Goal: Transaction & Acquisition: Purchase product/service

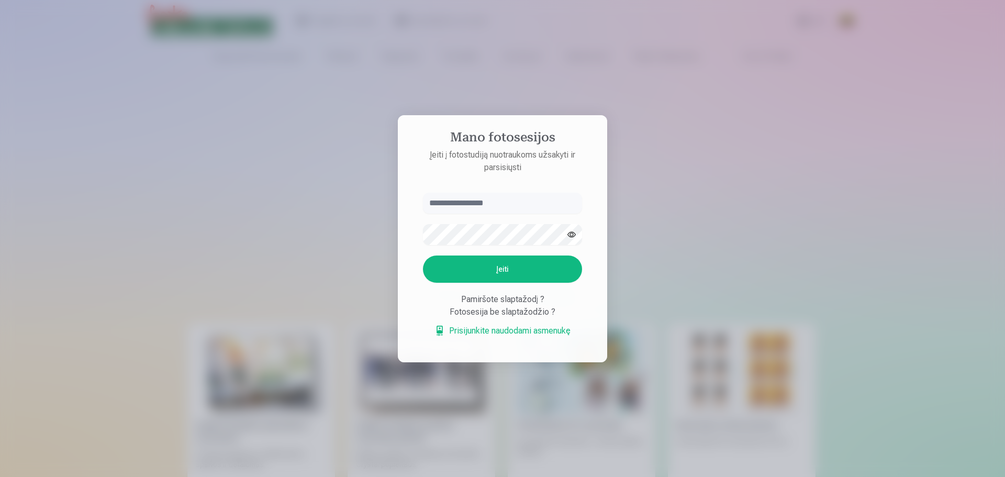
click at [471, 205] on input "text" at bounding box center [502, 203] width 159 height 21
type input "**"
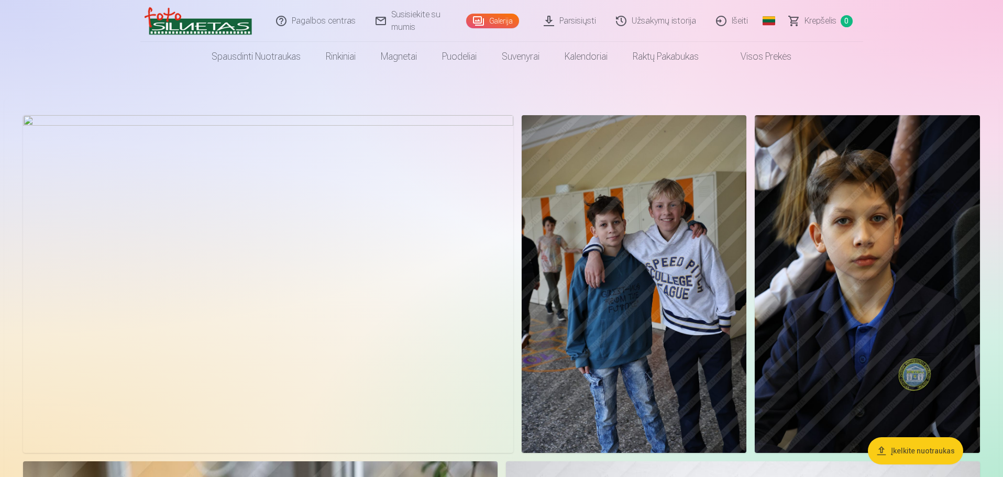
click at [816, 19] on span "Krepšelis" at bounding box center [820, 21] width 32 height 13
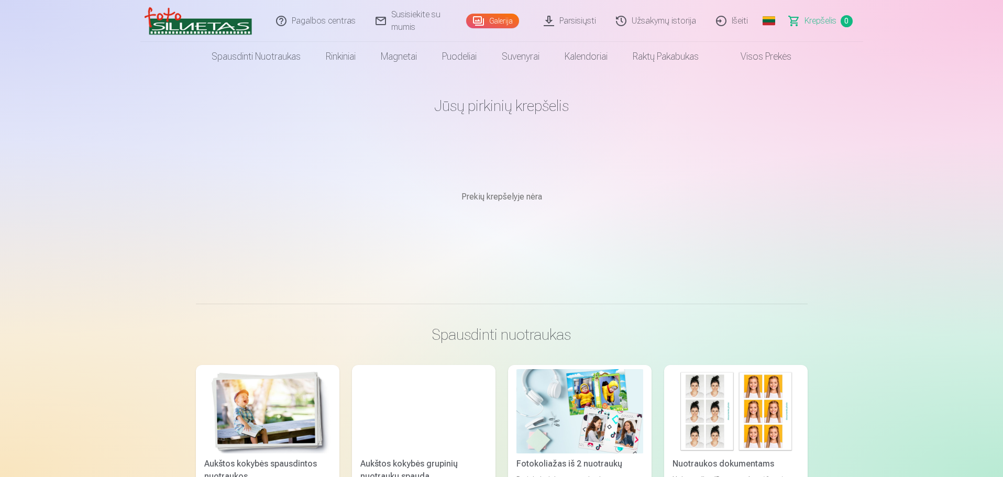
click at [649, 22] on link "Užsakymų istorija" at bounding box center [656, 21] width 100 height 42
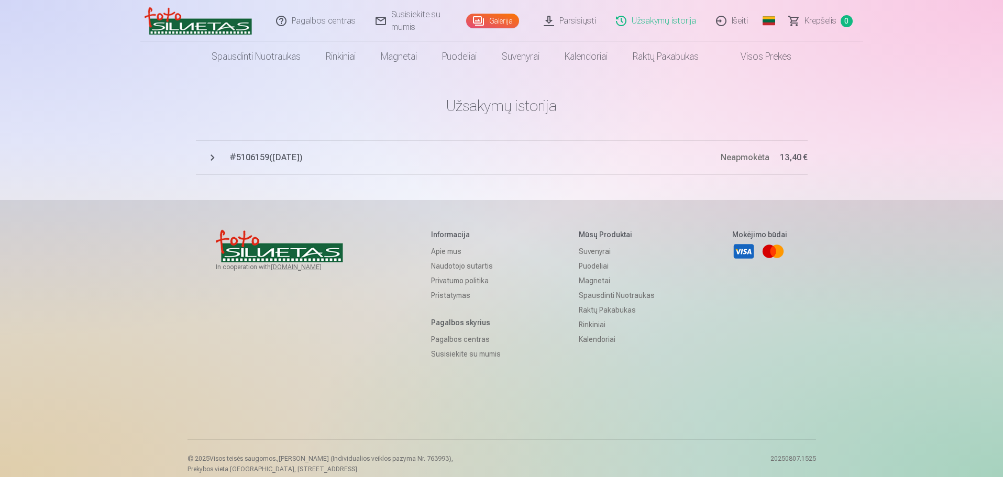
click at [267, 159] on span "# 5106159 ( [DATE] )" at bounding box center [474, 157] width 491 height 13
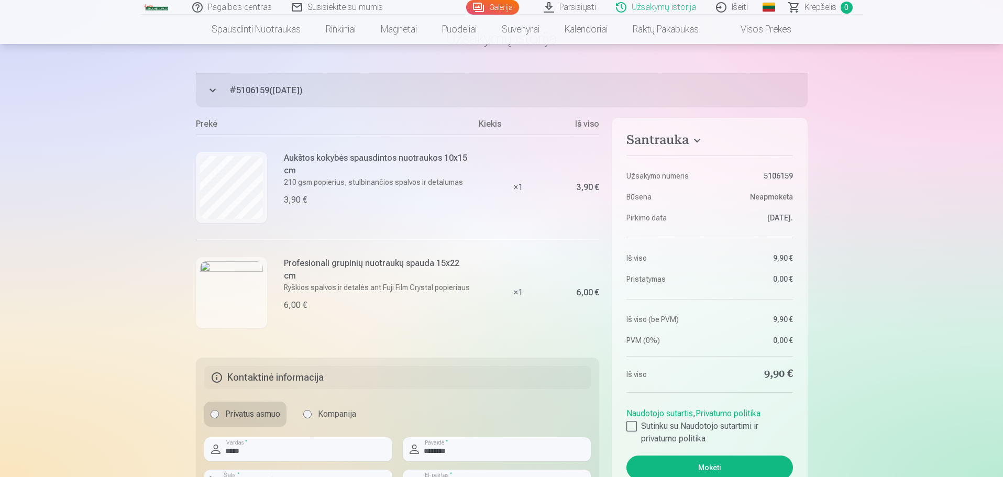
scroll to position [209, 0]
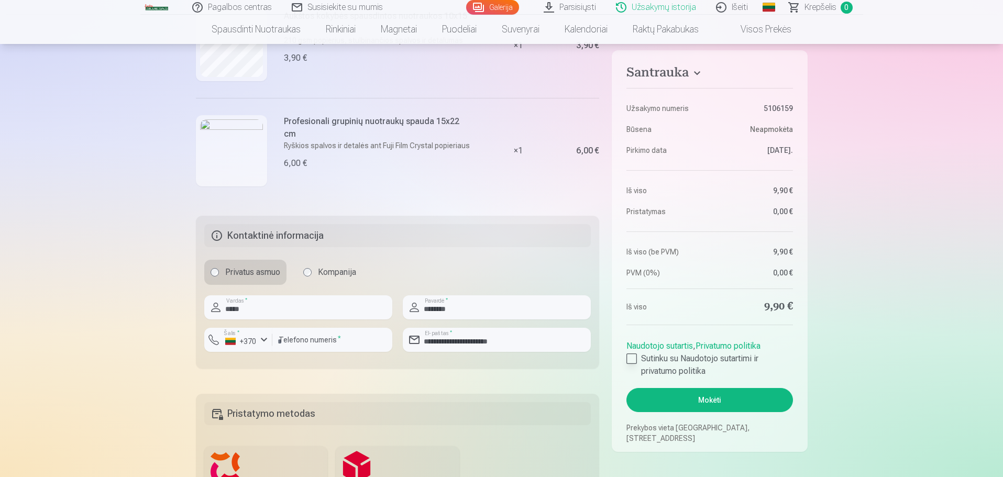
click at [633, 355] on div at bounding box center [631, 358] width 10 height 10
click at [713, 393] on button "Mokėti" at bounding box center [709, 400] width 166 height 24
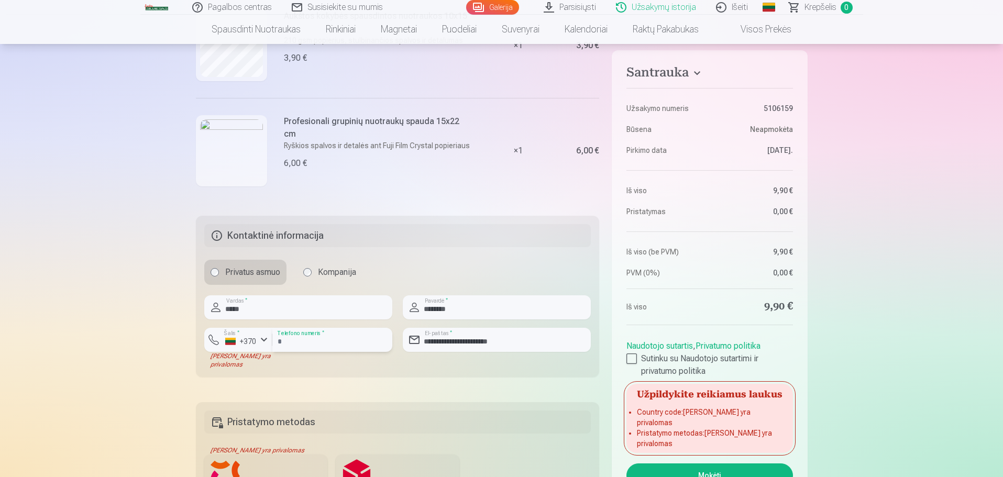
drag, startPoint x: 292, startPoint y: 340, endPoint x: 251, endPoint y: 345, distance: 40.5
click at [251, 345] on div "**********" at bounding box center [298, 348] width 188 height 41
drag, startPoint x: 299, startPoint y: 342, endPoint x: 231, endPoint y: 340, distance: 68.1
click at [231, 340] on div "**********" at bounding box center [298, 348] width 188 height 41
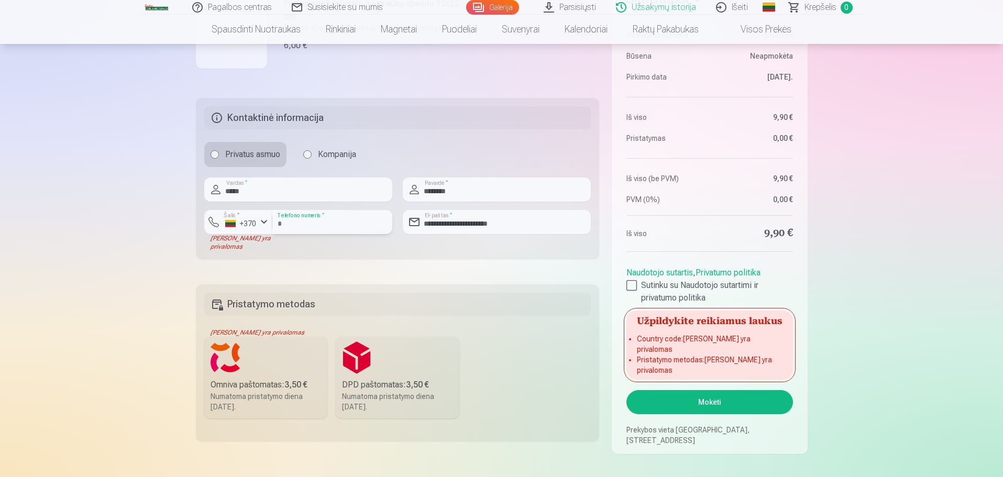
scroll to position [419, 0]
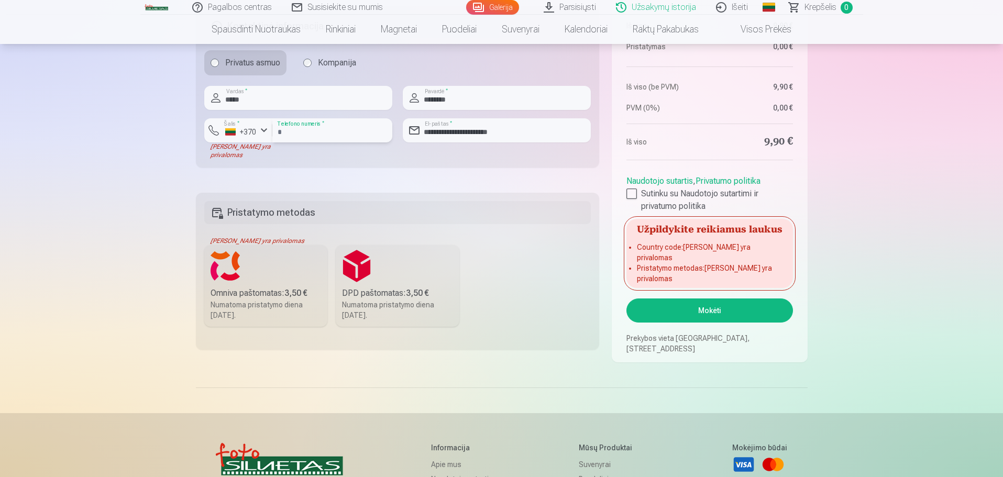
type input "********"
click at [270, 280] on label "Omniva paštomatas : 3,50 € Numatoma pristatymo diena [DATE]." at bounding box center [266, 286] width 124 height 82
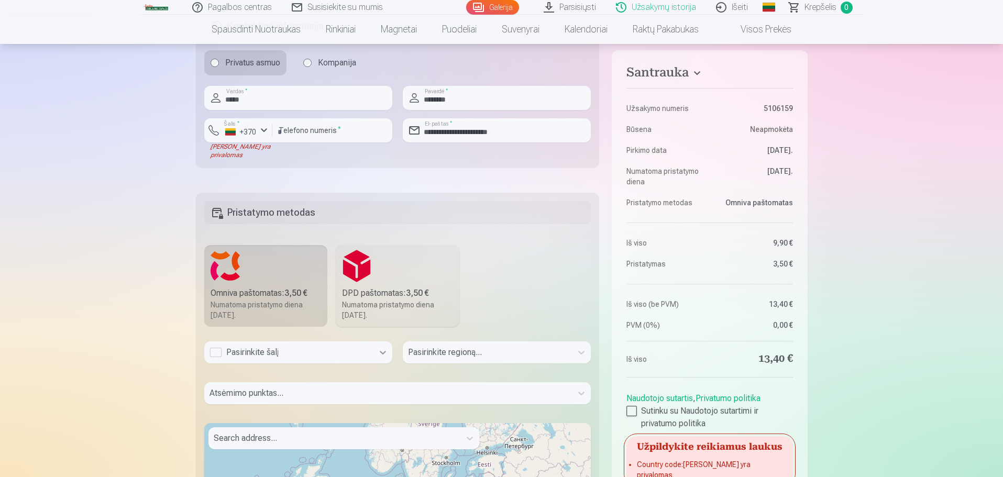
click at [379, 349] on icon at bounding box center [383, 352] width 10 height 10
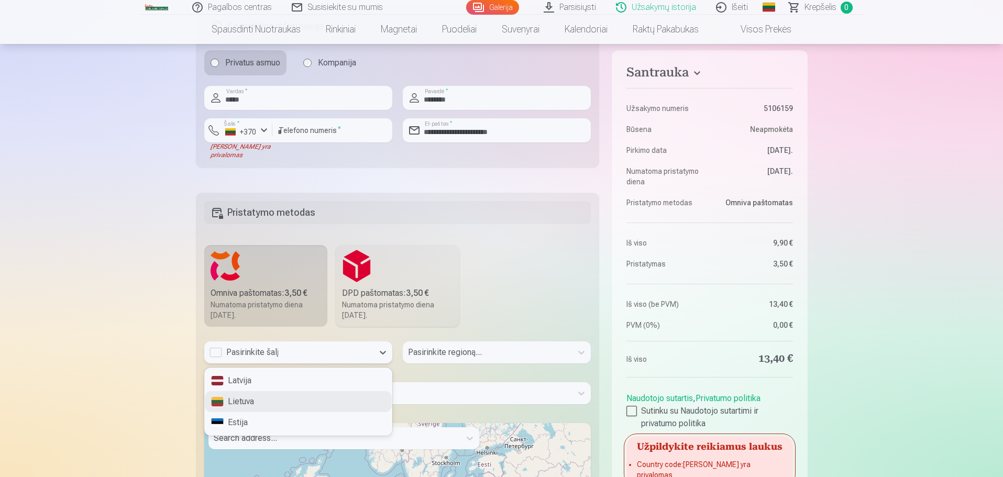
click at [294, 399] on div "Lietuva" at bounding box center [298, 401] width 187 height 21
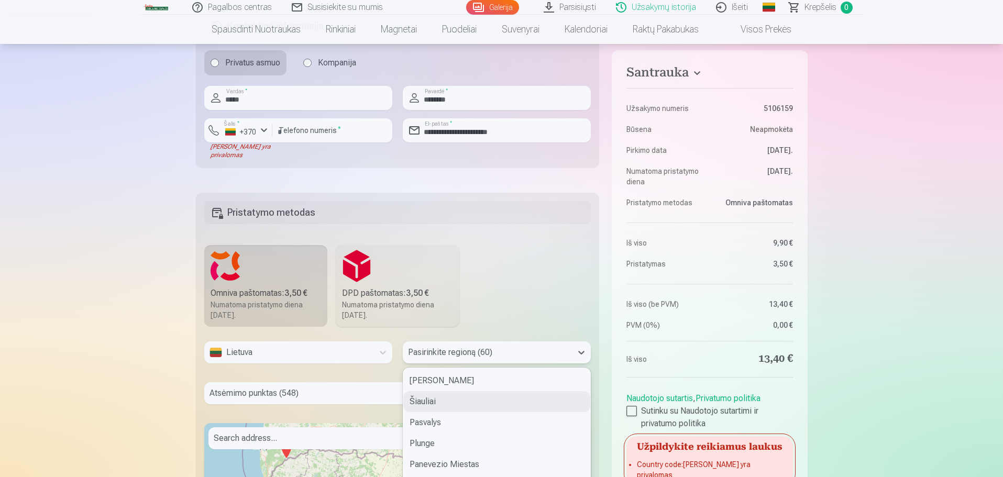
scroll to position [472, 0]
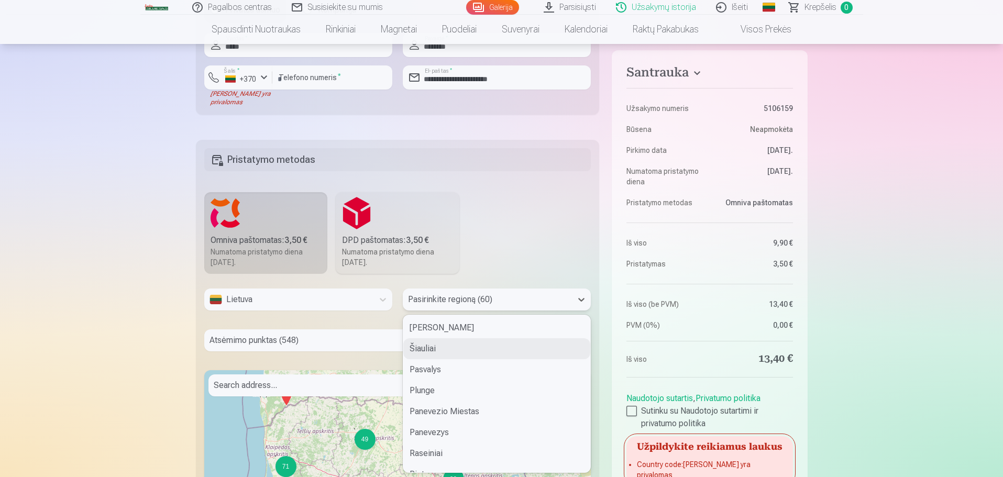
click at [451, 311] on div "60 results available. Use Up and Down to choose options, press Enter to select …" at bounding box center [497, 300] width 188 height 22
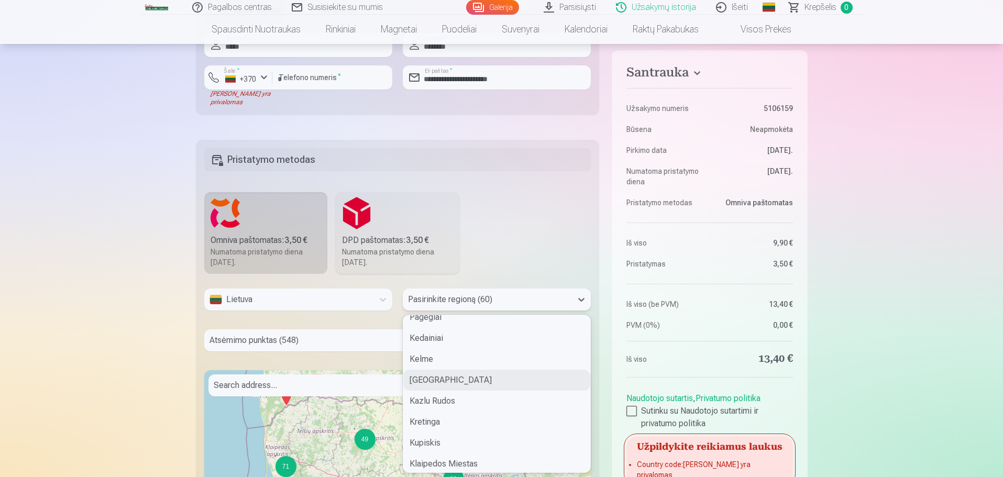
click at [428, 381] on div "[GEOGRAPHIC_DATA]" at bounding box center [496, 380] width 187 height 21
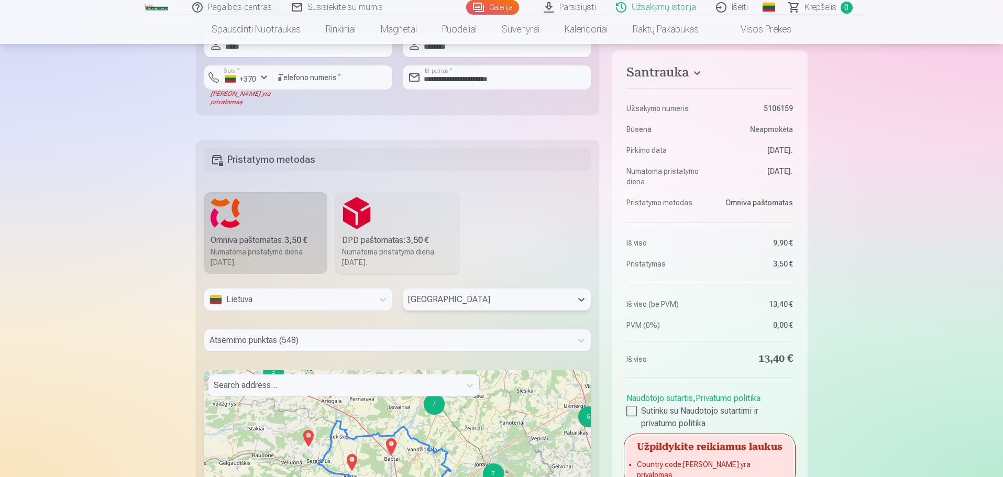
click at [325, 383] on div at bounding box center [334, 385] width 241 height 15
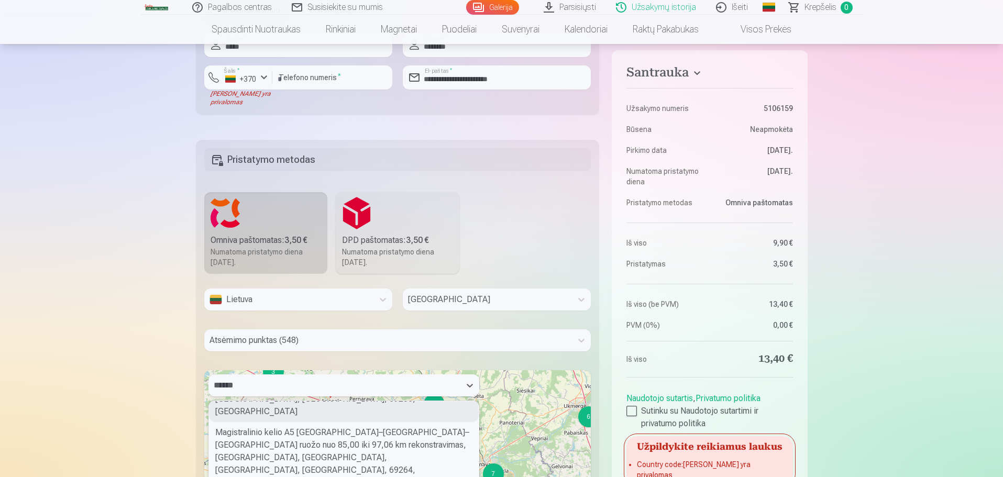
scroll to position [77, 0]
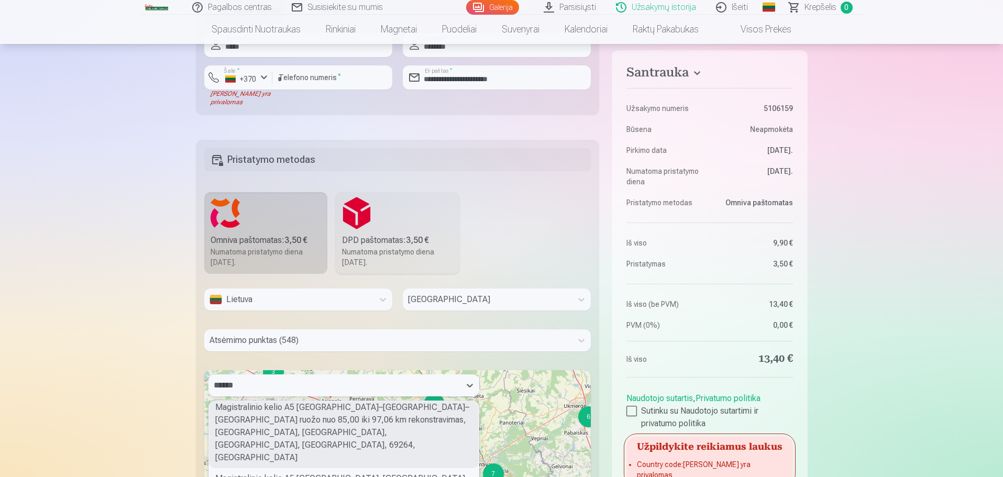
type input "******"
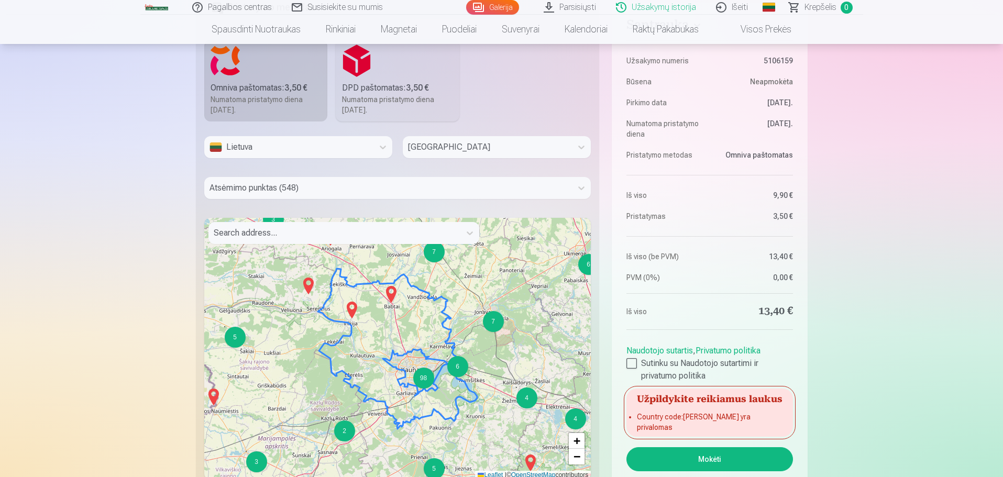
scroll to position [629, 0]
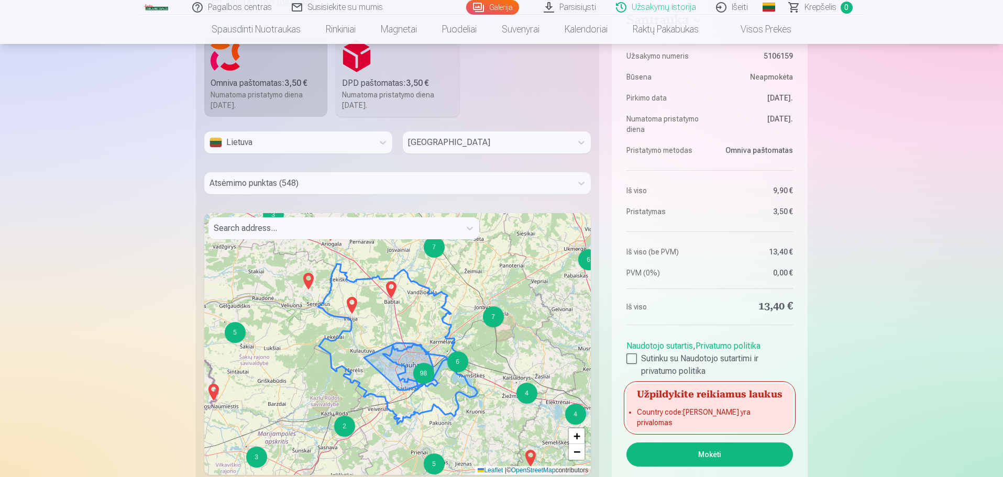
click at [424, 370] on div "98" at bounding box center [423, 373] width 21 height 21
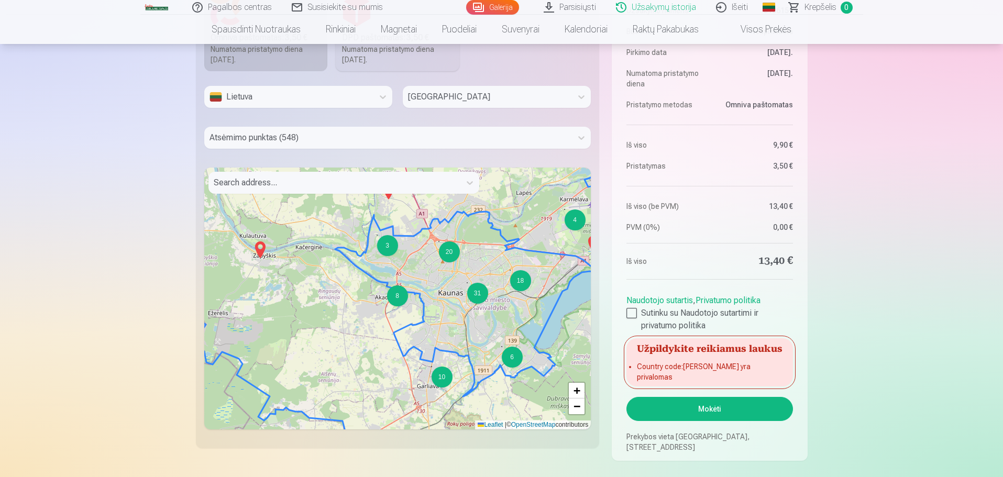
scroll to position [786, 0]
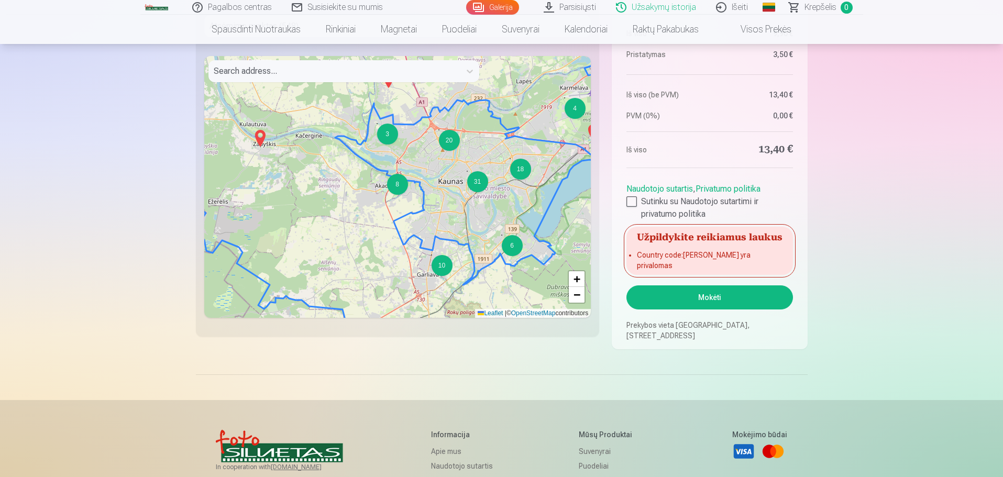
click at [465, 189] on div "2 10 6 18 20 3 31 8 4 3 7 4 + − Leaflet | © OpenStreetMap contributors" at bounding box center [397, 187] width 387 height 262
click at [574, 280] on span "+" at bounding box center [576, 278] width 7 height 13
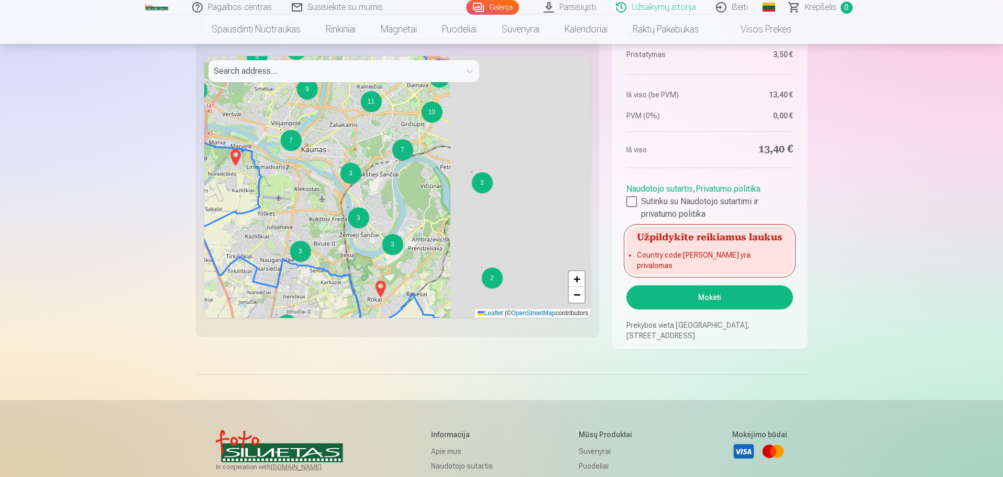
drag, startPoint x: 517, startPoint y: 230, endPoint x: 327, endPoint y: 204, distance: 191.9
click at [327, 204] on div "2 3 6 2 3 5 3 10 3 3 9 2 2 2 3 3 7 11 7 3 4 3 + − Leaflet | © OpenStreetMap con…" at bounding box center [397, 187] width 387 height 262
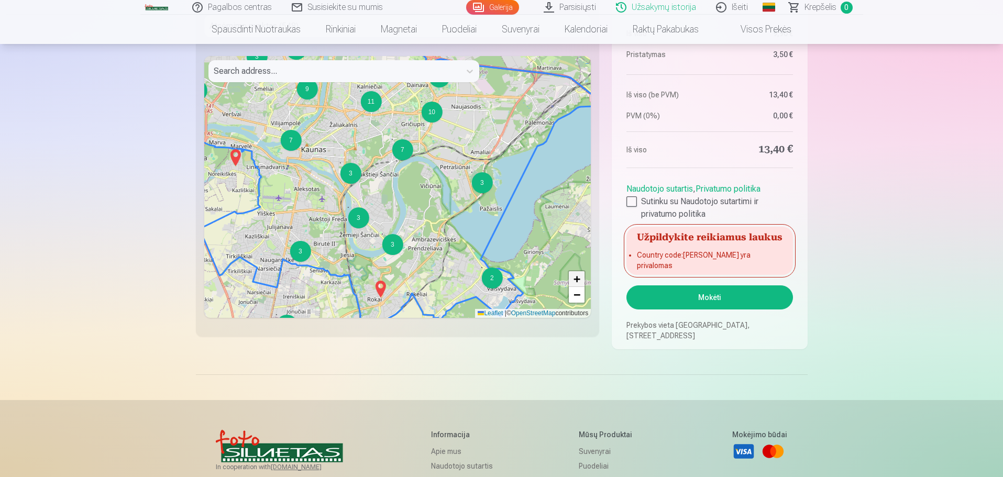
click at [576, 276] on span "+" at bounding box center [576, 278] width 7 height 13
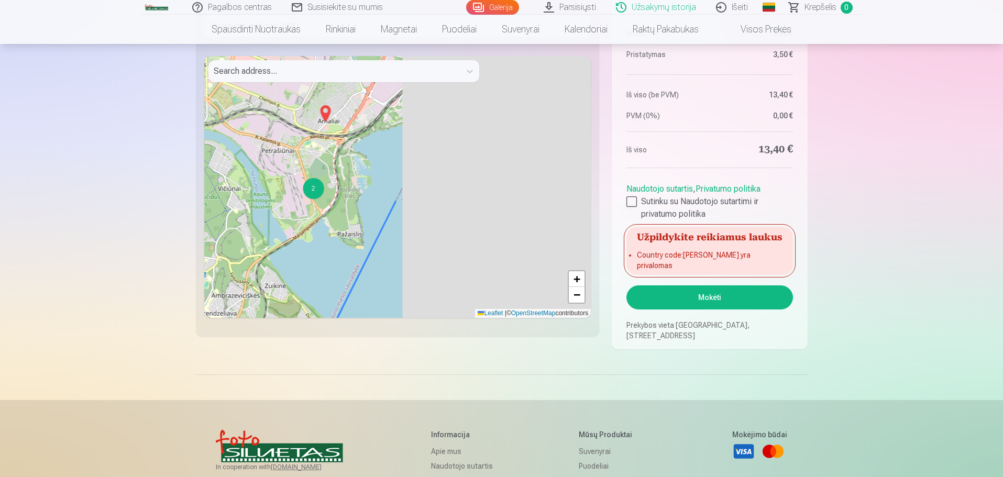
drag, startPoint x: 536, startPoint y: 229, endPoint x: 292, endPoint y: 232, distance: 244.0
click at [292, 232] on div "3 2 2 2 2 2 3 2 5 3 3 2 3 5 2 2 3 4 2 4 3 2 3 2 2 2 2 + − Leaflet | © OpenStree…" at bounding box center [397, 187] width 387 height 262
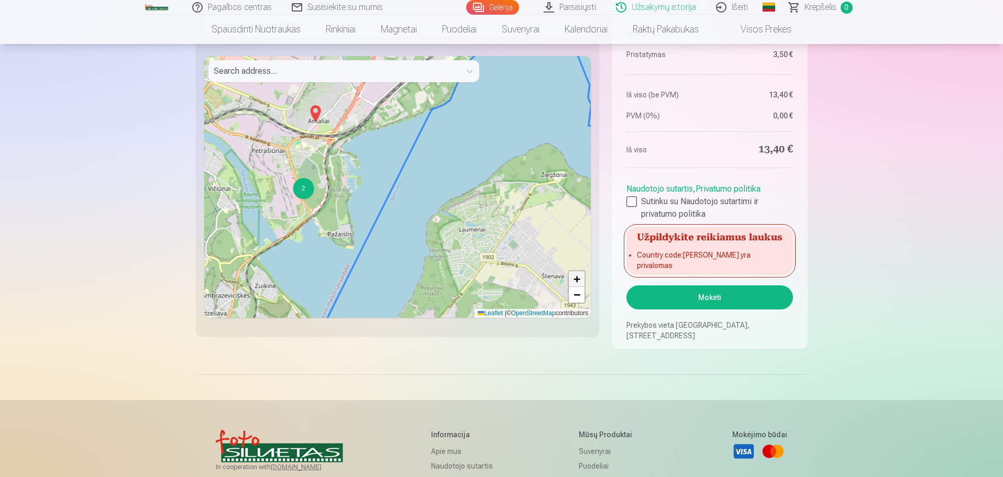
click at [576, 280] on span "+" at bounding box center [576, 278] width 7 height 13
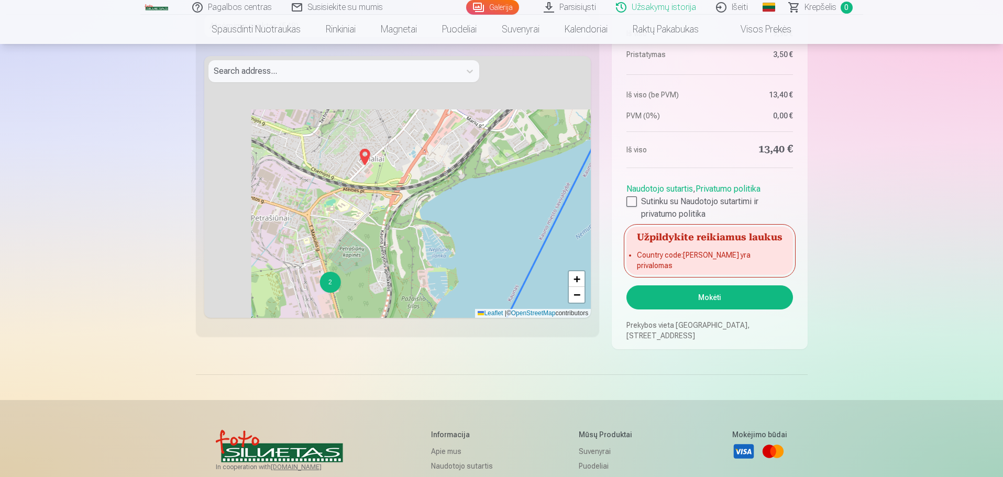
drag, startPoint x: 322, startPoint y: 178, endPoint x: 453, endPoint y: 282, distance: 167.8
click at [453, 282] on div "2 2 2 2 2 2 + − Leaflet | © OpenStreetMap contributors" at bounding box center [397, 187] width 387 height 262
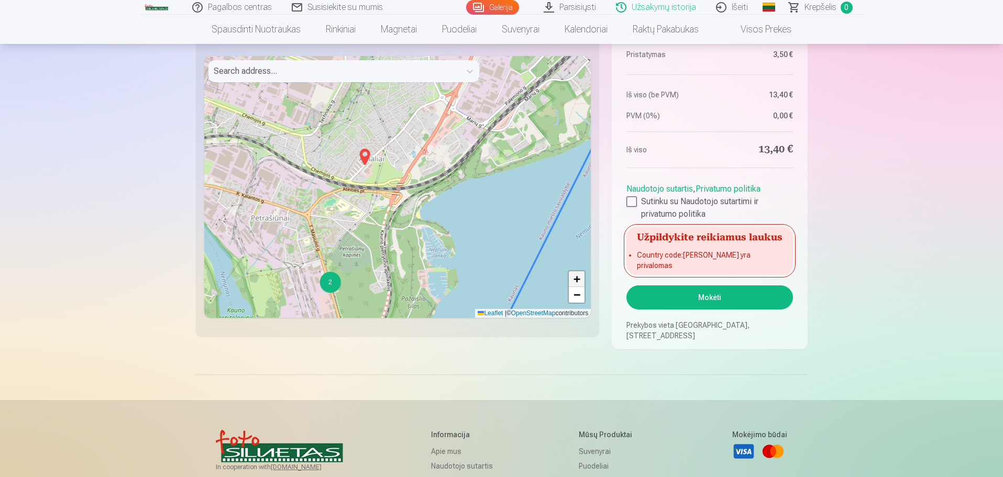
click at [573, 278] on span "+" at bounding box center [576, 278] width 7 height 13
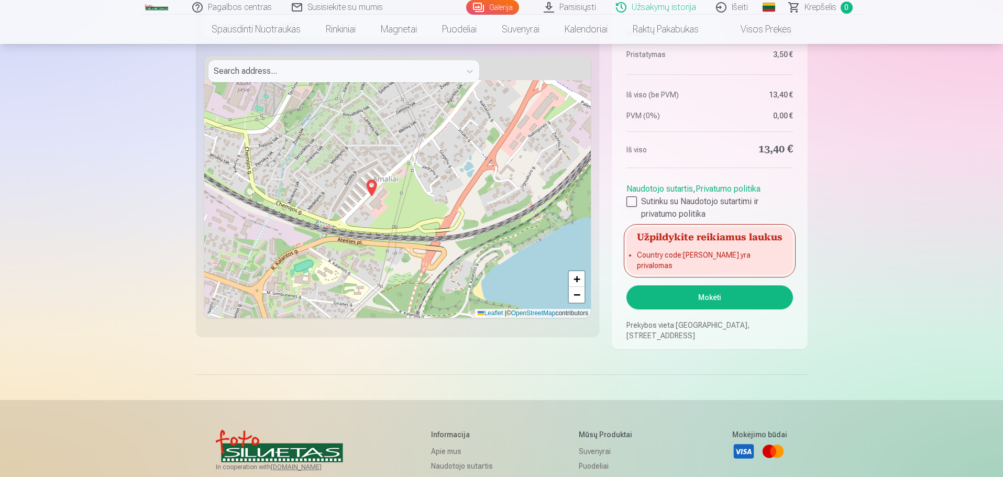
drag, startPoint x: 345, startPoint y: 190, endPoint x: 407, endPoint y: 268, distance: 99.5
click at [407, 268] on div "2 + − Leaflet | © OpenStreetMap contributors" at bounding box center [397, 187] width 387 height 262
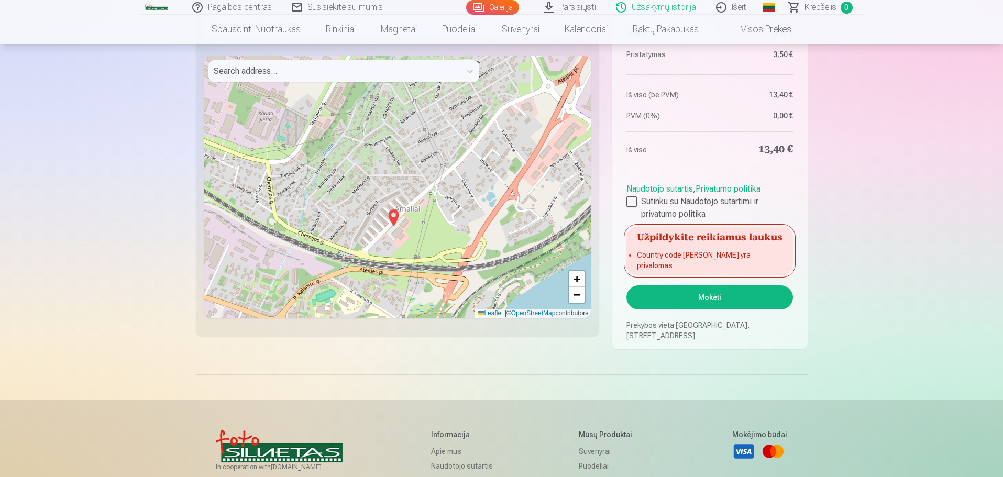
click at [395, 213] on img at bounding box center [393, 217] width 17 height 25
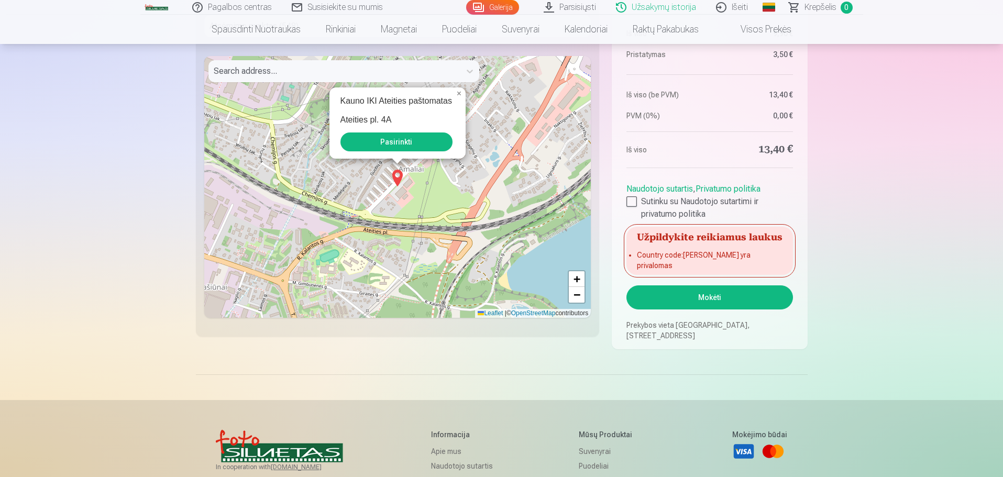
click at [395, 141] on button "Pasirinkti" at bounding box center [396, 141] width 112 height 19
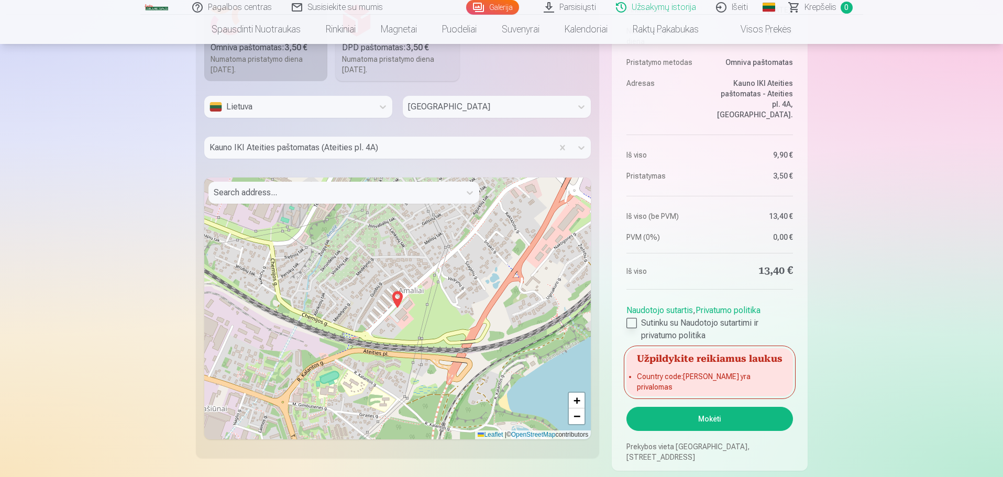
scroll to position [734, 0]
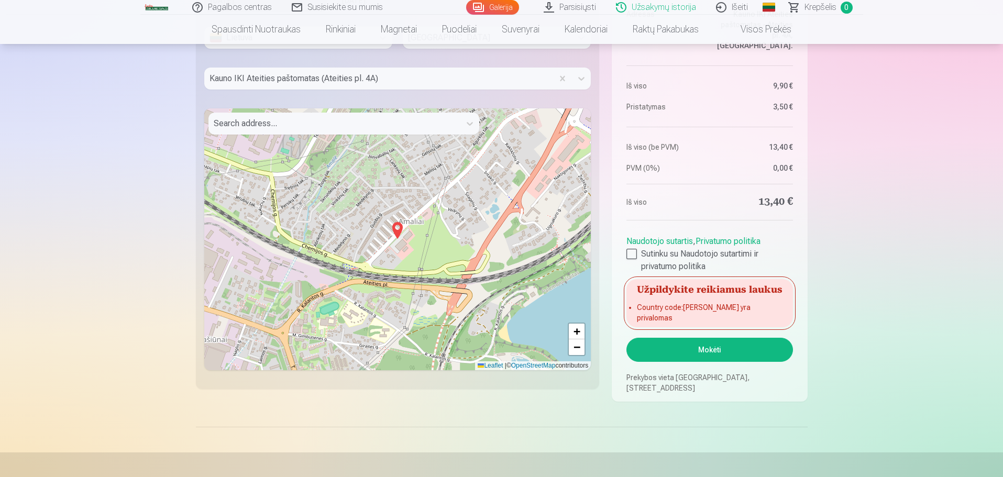
click at [719, 349] on button "Mokėti" at bounding box center [709, 350] width 166 height 24
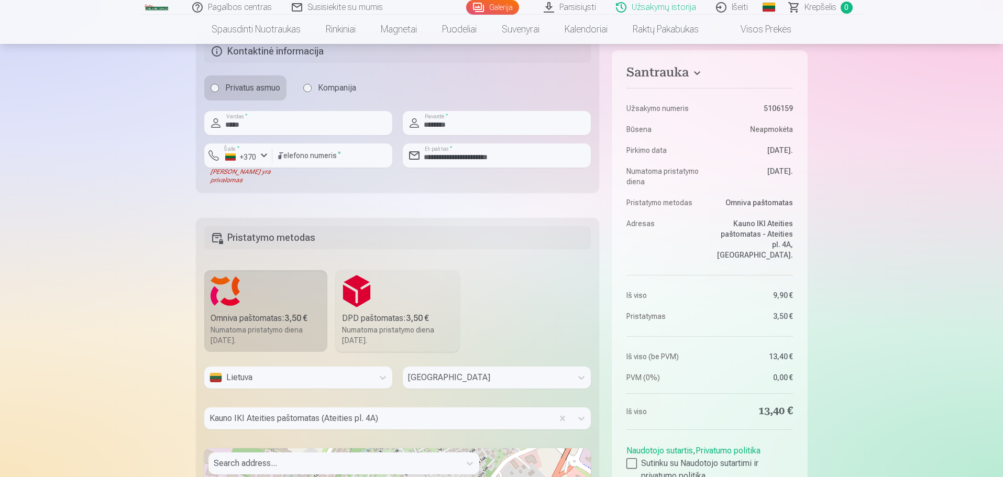
scroll to position [367, 0]
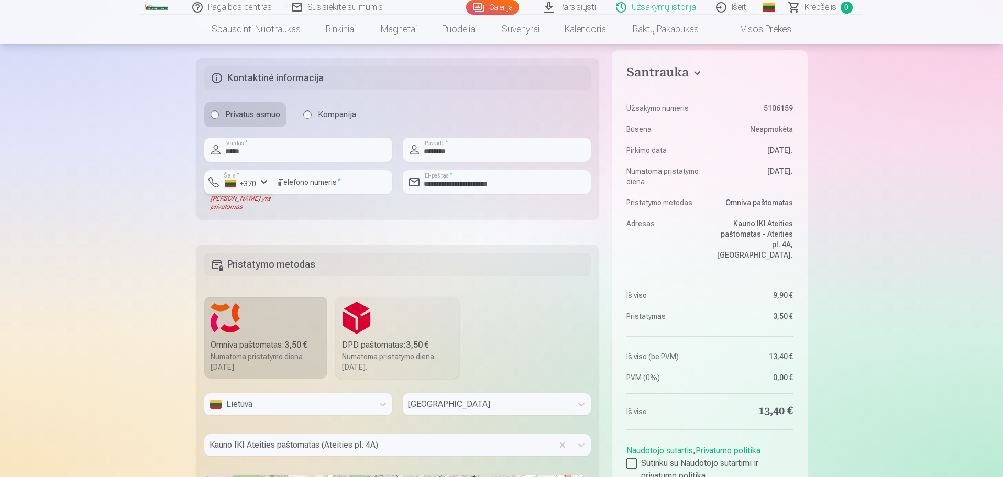
click at [263, 182] on div "button" at bounding box center [264, 182] width 13 height 13
click at [250, 205] on div "+370" at bounding box center [241, 207] width 21 height 13
click at [276, 185] on input "********" at bounding box center [332, 182] width 120 height 24
drag, startPoint x: 285, startPoint y: 183, endPoint x: 239, endPoint y: 183, distance: 46.1
click at [239, 183] on div "Šalis * +370 Laukas yra privalomas ********* Telefono numeris *" at bounding box center [298, 190] width 188 height 41
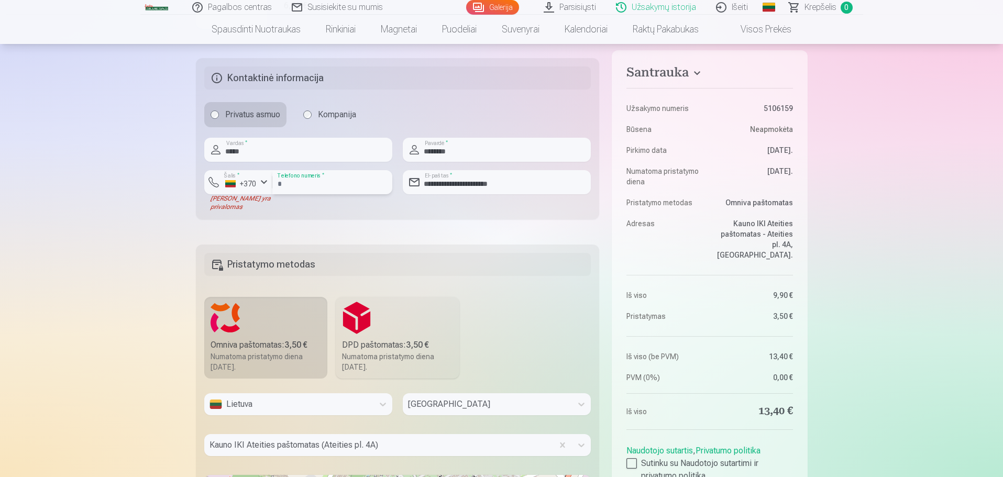
type input "*********"
click at [268, 206] on div "[PERSON_NAME] yra privalomas" at bounding box center [238, 202] width 68 height 17
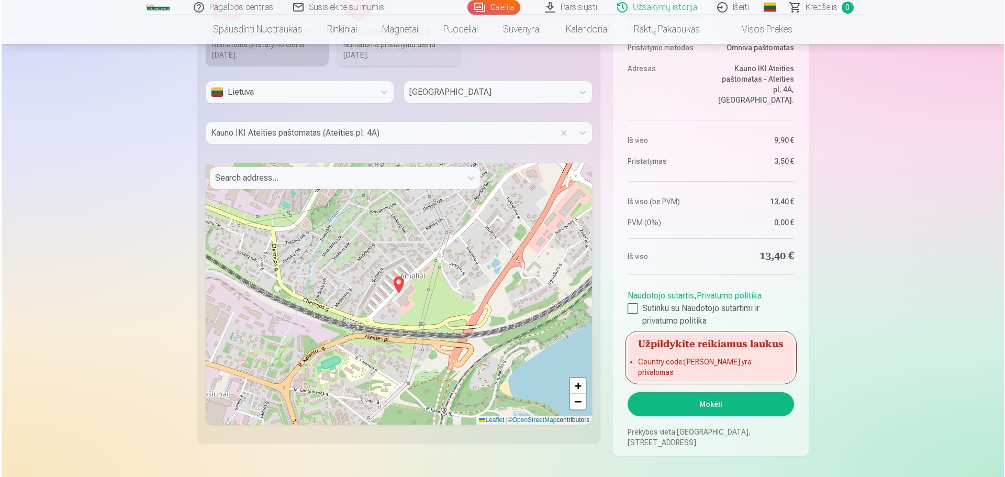
scroll to position [681, 0]
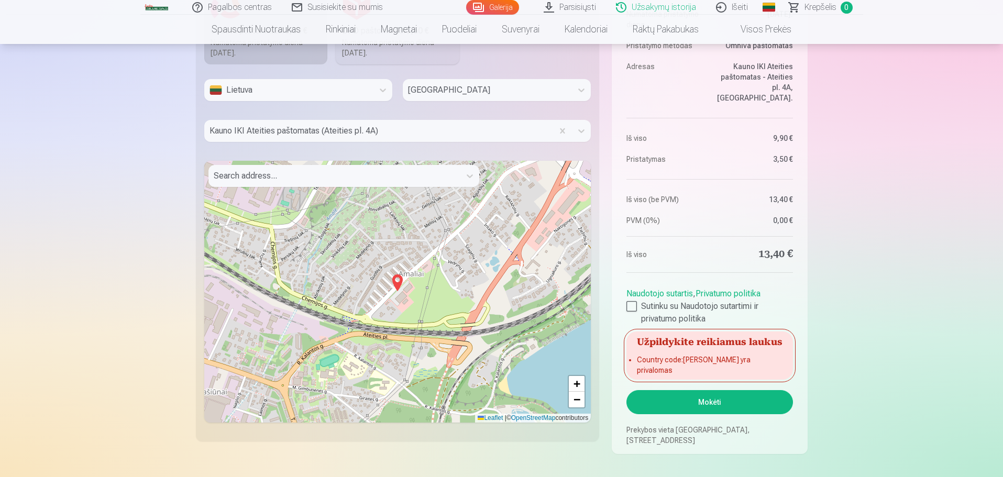
click at [715, 402] on button "Mokėti" at bounding box center [709, 402] width 166 height 24
